Goal: Task Accomplishment & Management: Manage account settings

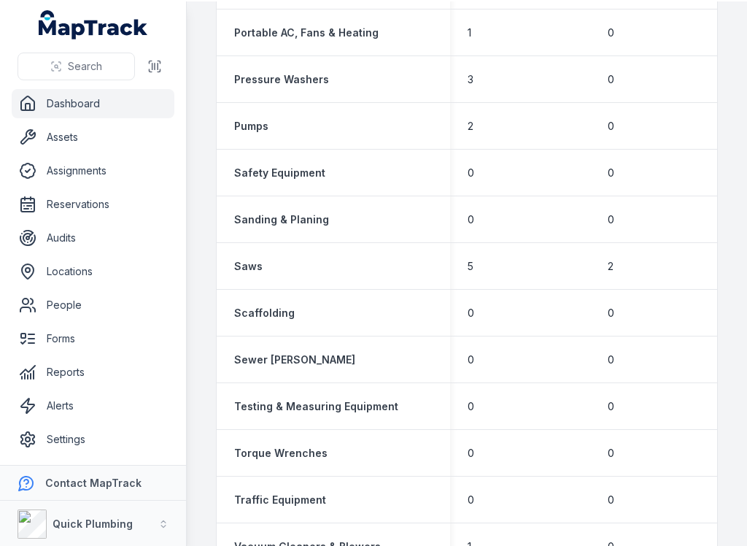
scroll to position [2099, 0]
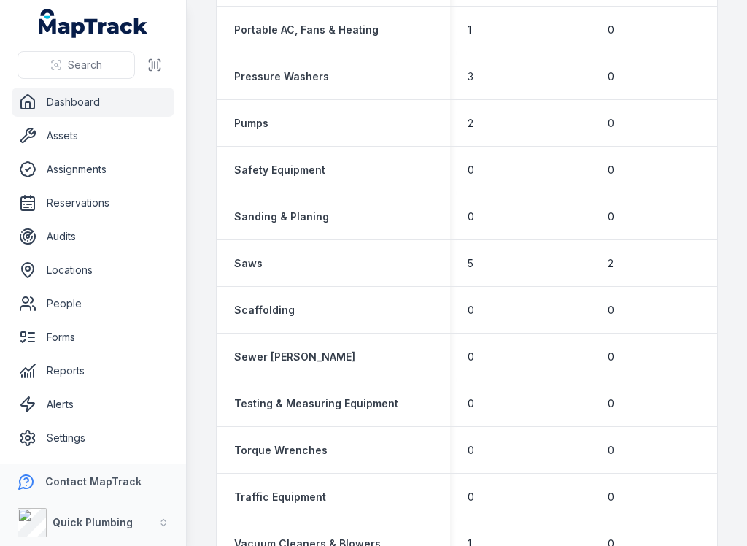
click at [77, 132] on link "Assets" at bounding box center [93, 135] width 163 height 29
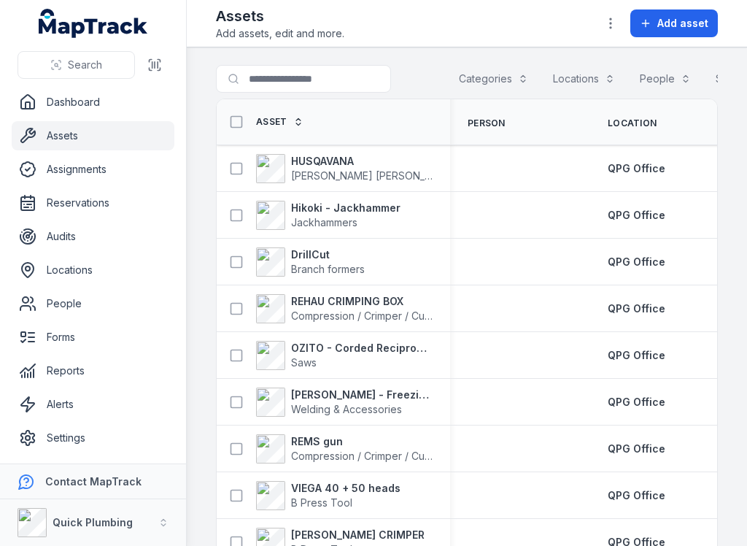
click at [672, 25] on span "Add asset" at bounding box center [683, 23] width 51 height 15
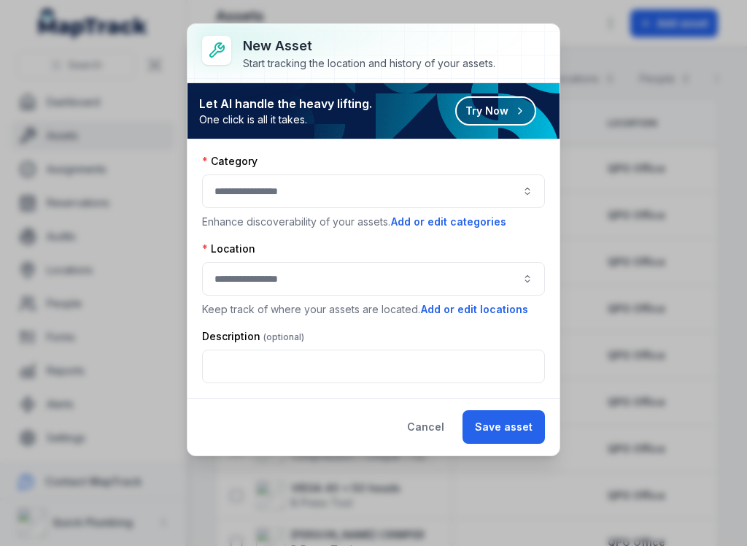
click at [510, 188] on button "button" at bounding box center [373, 191] width 343 height 34
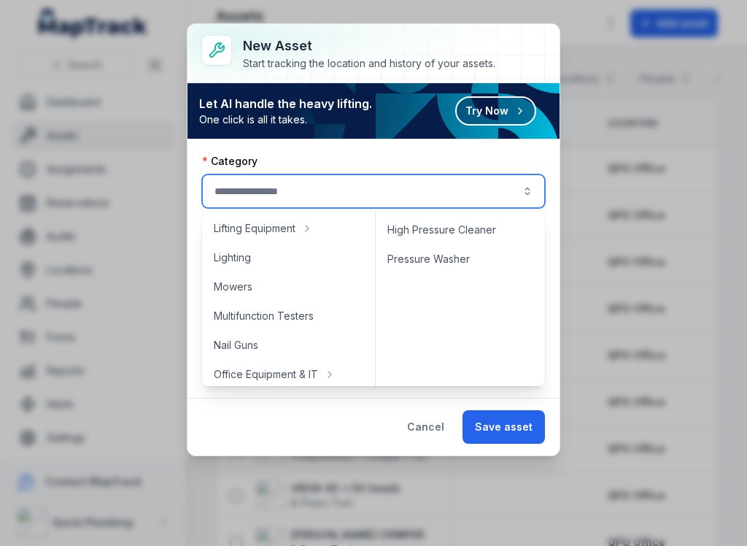
scroll to position [583, 0]
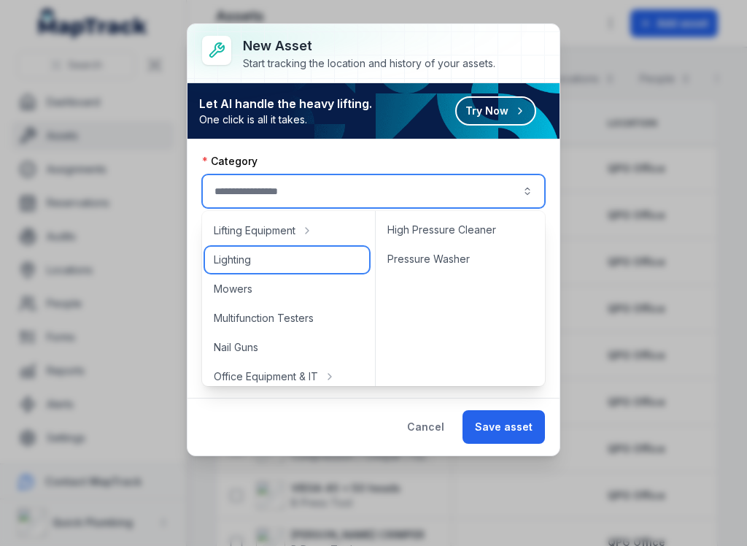
click at [254, 253] on div "Lighting" at bounding box center [287, 260] width 164 height 26
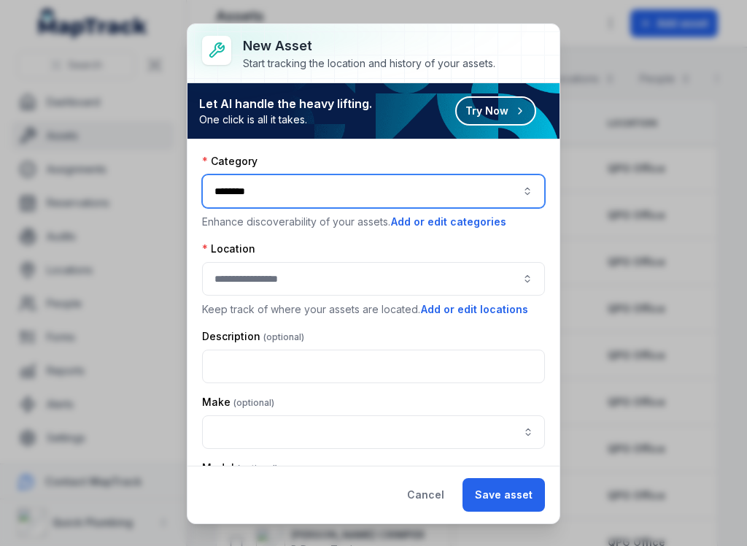
click at [337, 199] on button "********" at bounding box center [373, 191] width 343 height 34
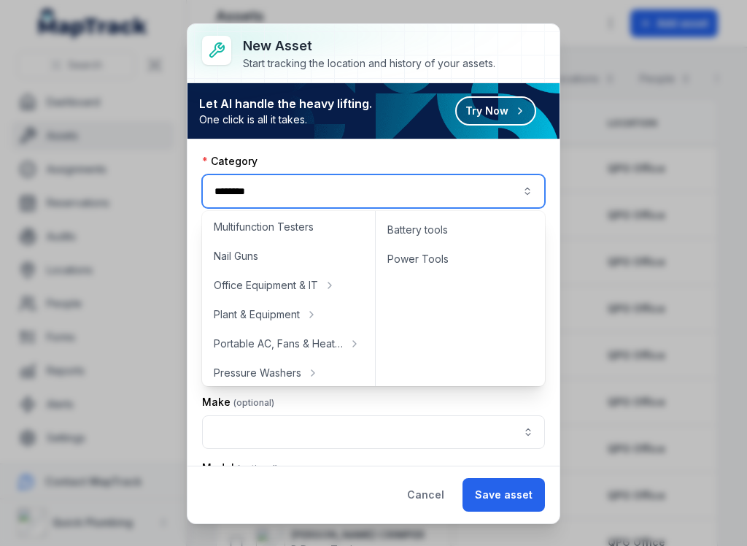
scroll to position [675, 0]
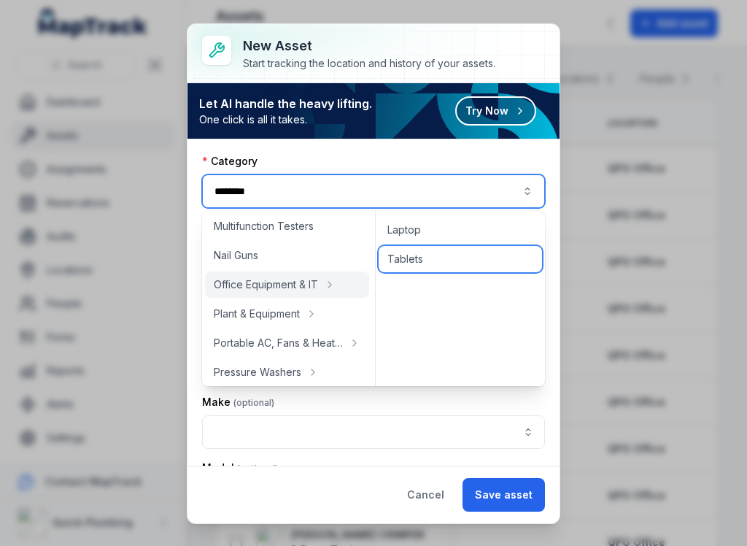
click at [418, 253] on span "Tablets" at bounding box center [406, 259] width 36 height 15
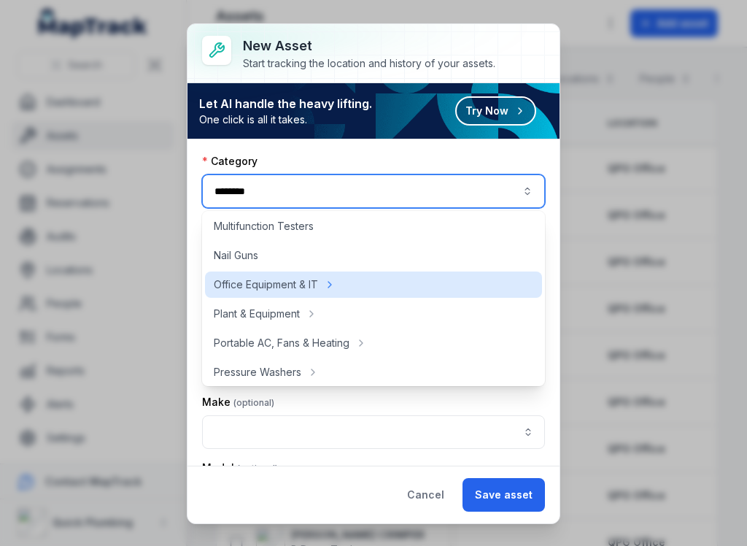
type input "*******"
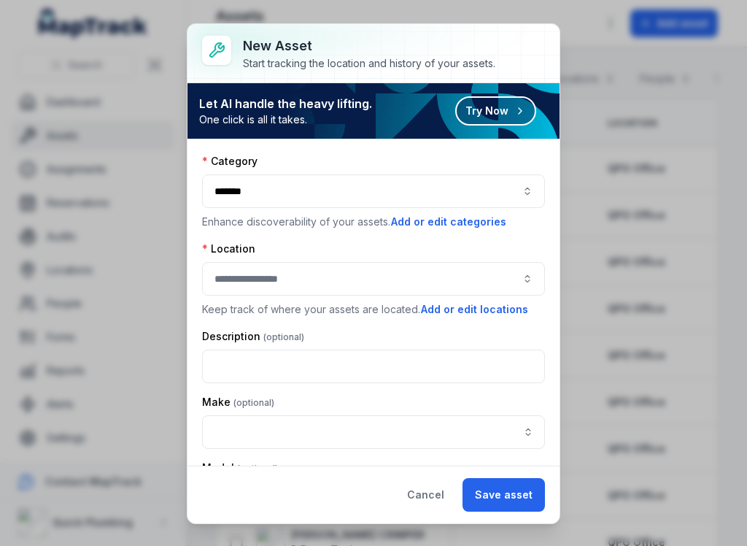
click at [479, 218] on button "Add or edit categories" at bounding box center [449, 222] width 117 height 16
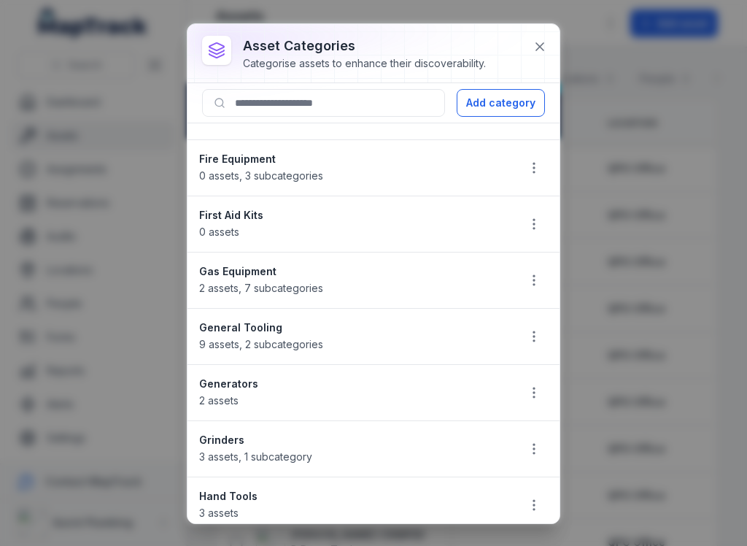
scroll to position [483, 0]
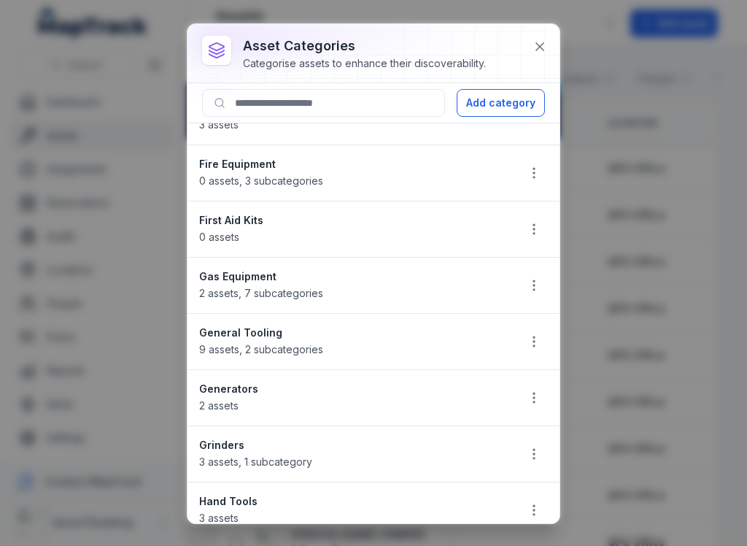
click at [515, 107] on button "Add category" at bounding box center [501, 103] width 88 height 28
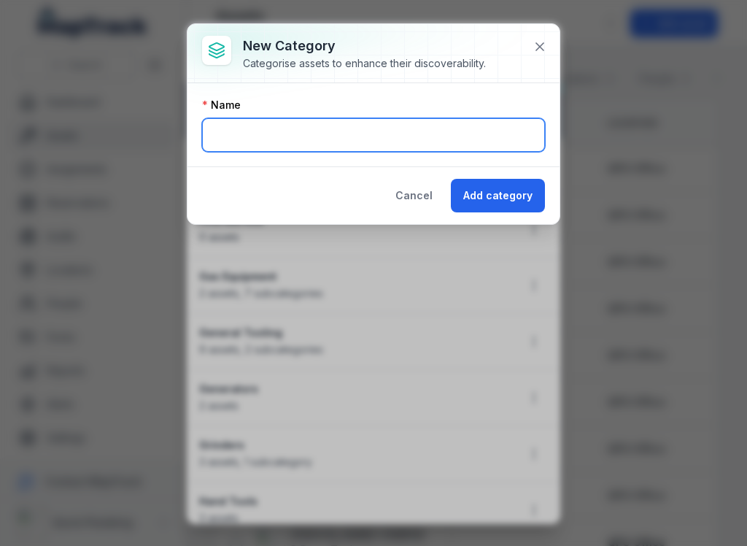
click at [513, 139] on input "text" at bounding box center [373, 135] width 343 height 34
click at [418, 134] on input "text" at bounding box center [373, 135] width 343 height 34
type input "*******"
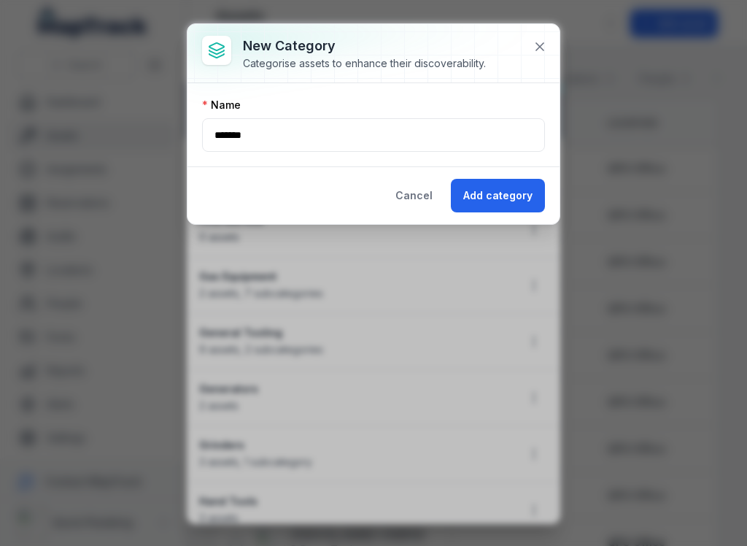
click at [518, 184] on button "Add category" at bounding box center [498, 196] width 94 height 34
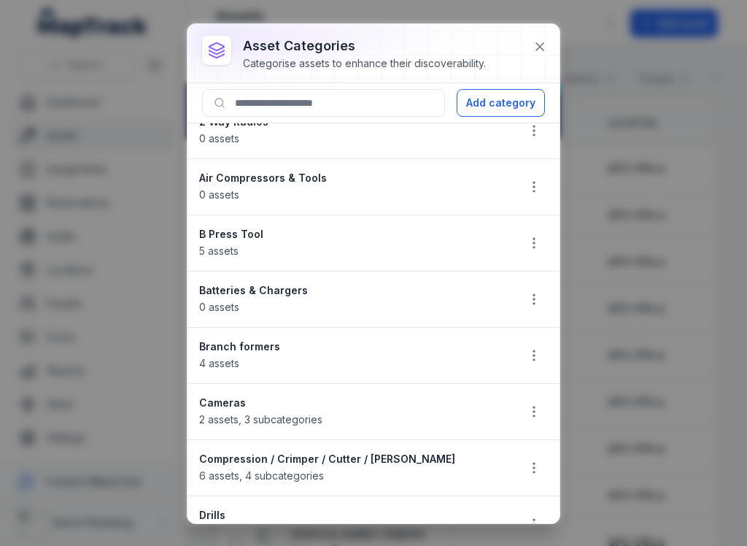
scroll to position [58, 0]
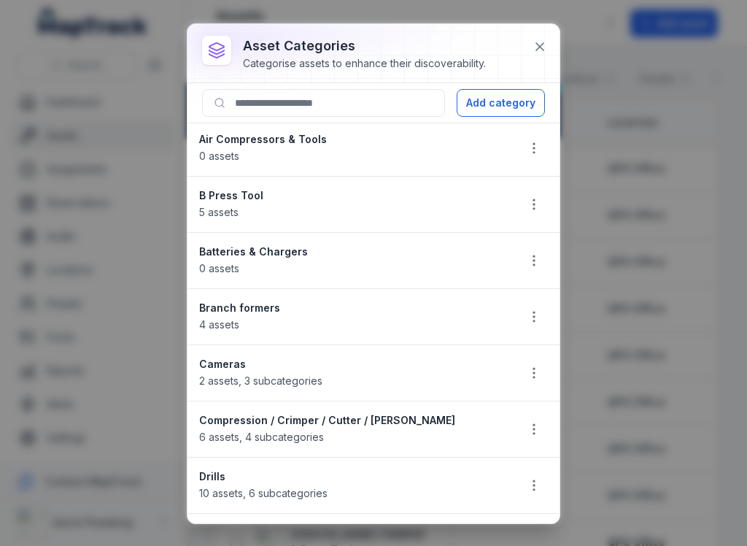
click at [536, 40] on icon at bounding box center [540, 46] width 15 height 15
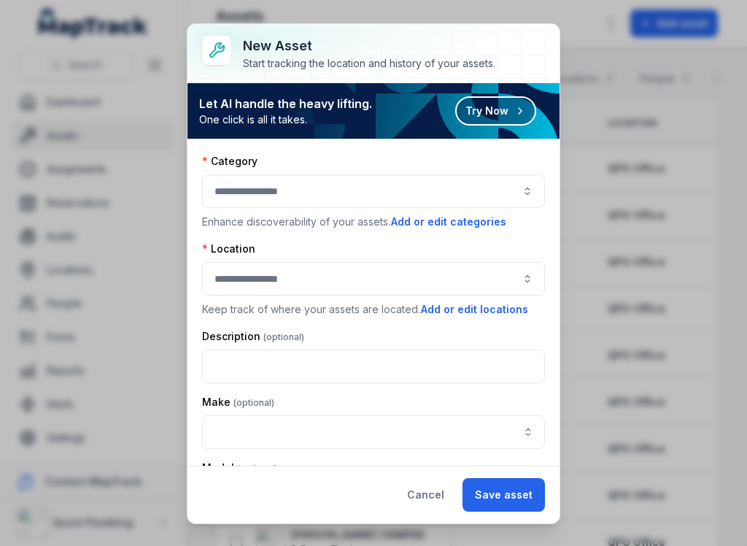
click at [390, 182] on button "button" at bounding box center [373, 191] width 343 height 34
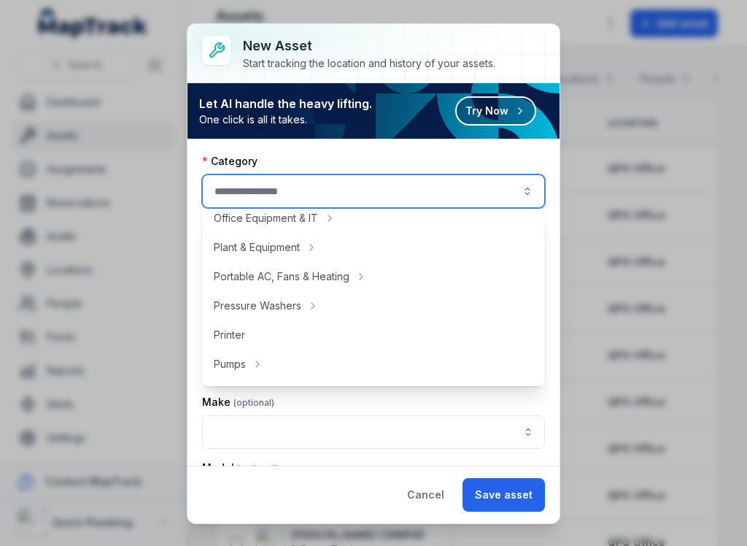
scroll to position [743, 0]
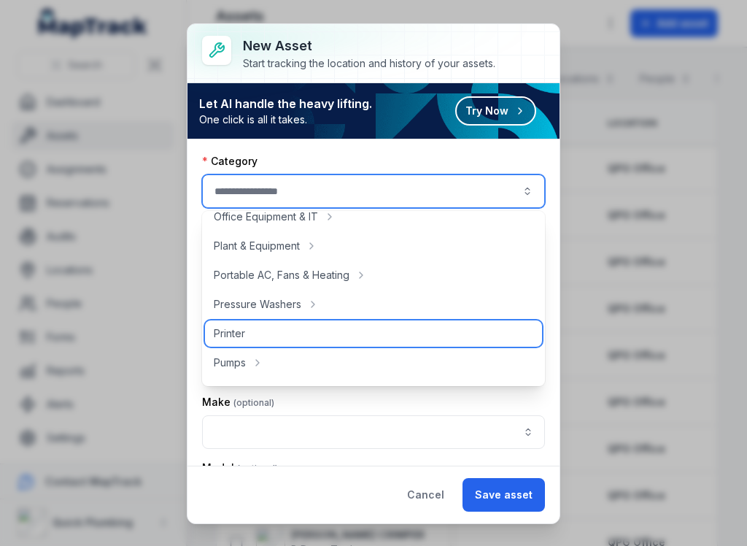
click at [250, 332] on div "Printer" at bounding box center [373, 333] width 337 height 26
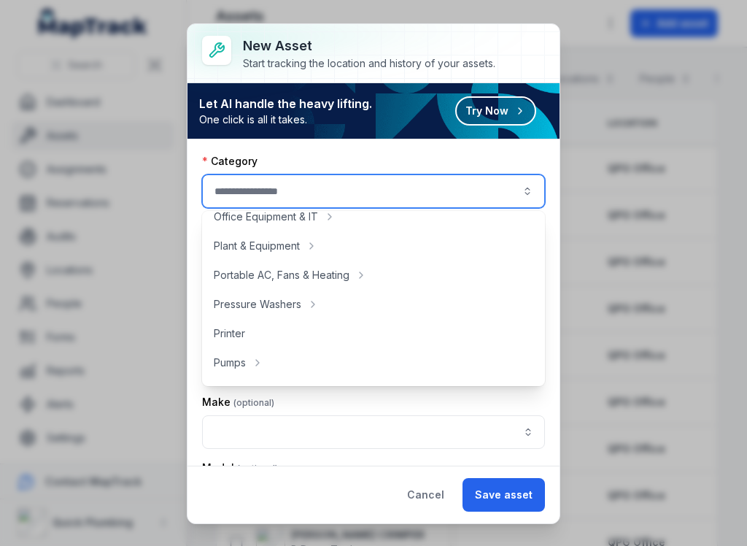
type input "*******"
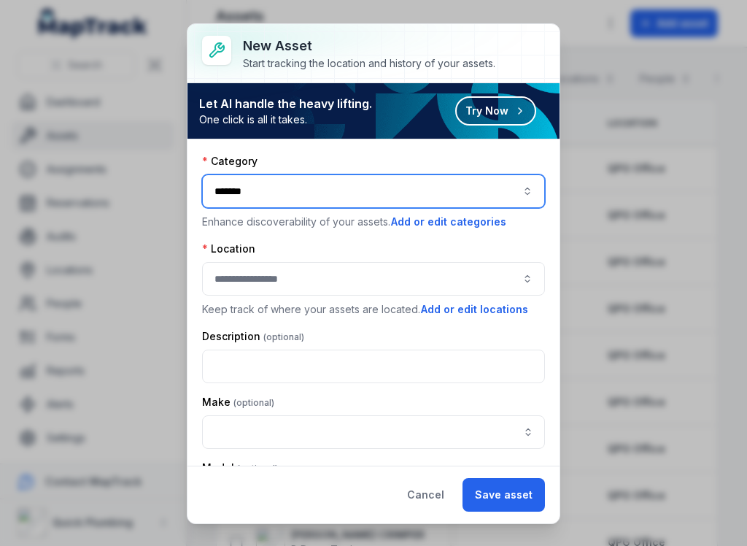
click at [344, 284] on button "button" at bounding box center [373, 279] width 343 height 34
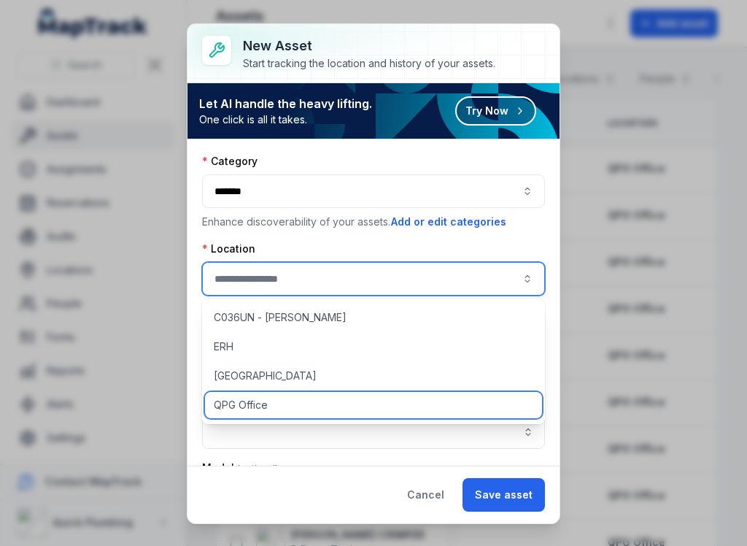
click at [297, 404] on div "QPG Office" at bounding box center [373, 405] width 337 height 26
type input "**********"
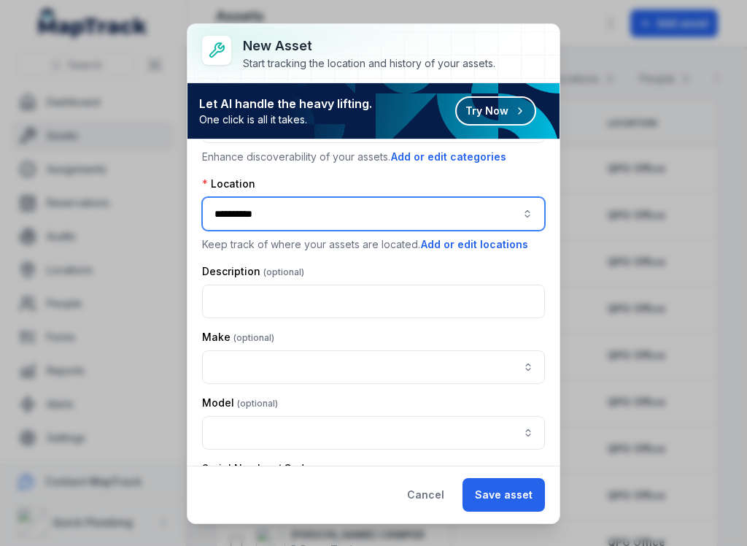
scroll to position [66, 0]
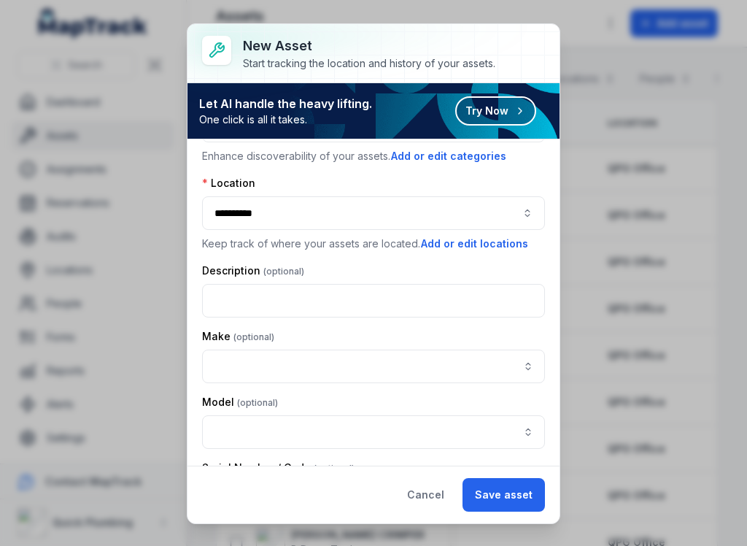
click at [524, 493] on button "Save asset" at bounding box center [504, 495] width 82 height 34
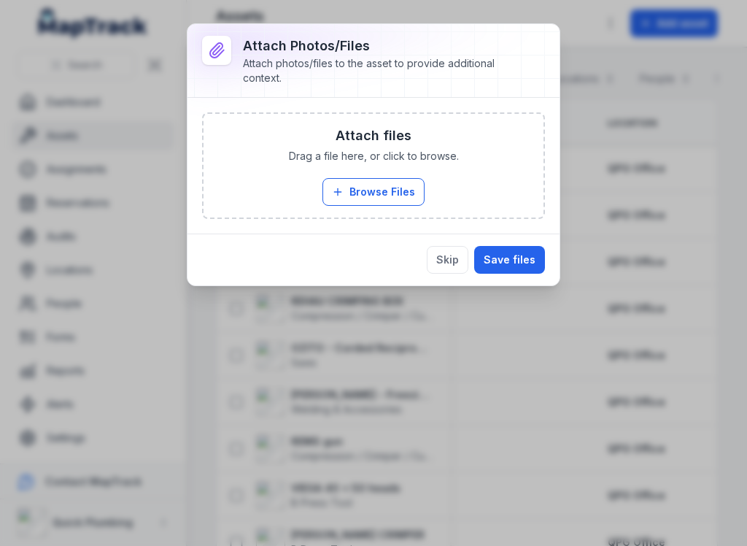
click at [521, 260] on button "Save files" at bounding box center [509, 260] width 71 height 28
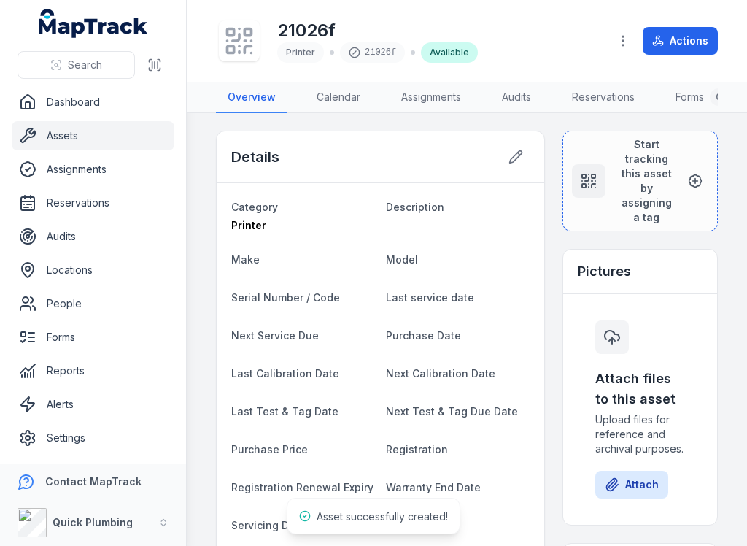
click at [458, 254] on dt "Model" at bounding box center [457, 259] width 143 height 18
click at [693, 178] on icon at bounding box center [695, 181] width 15 height 15
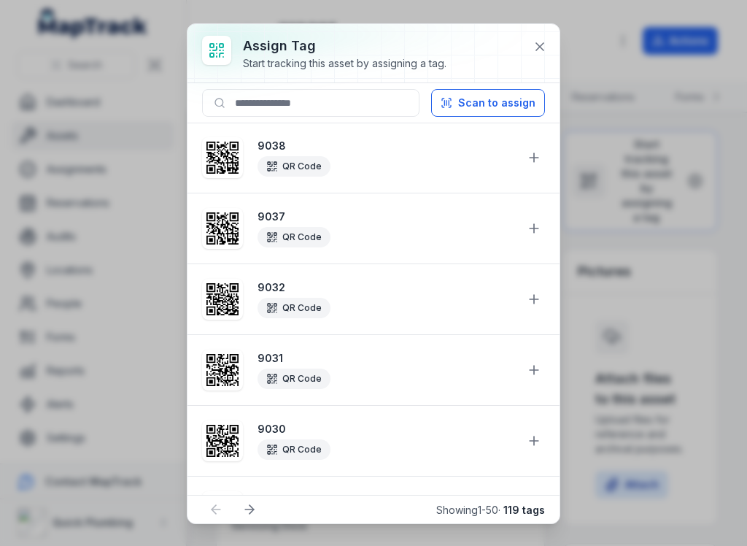
click at [531, 100] on button "Scan to assign" at bounding box center [488, 103] width 114 height 28
